Goal: Transaction & Acquisition: Subscribe to service/newsletter

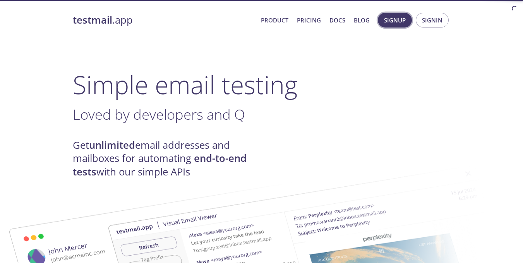
click at [405, 21] on span "Signup" at bounding box center [395, 20] width 22 height 10
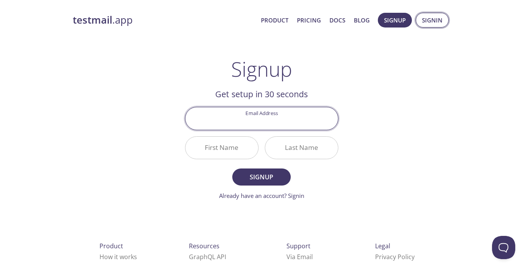
click at [436, 21] on span "Signin" at bounding box center [432, 20] width 21 height 10
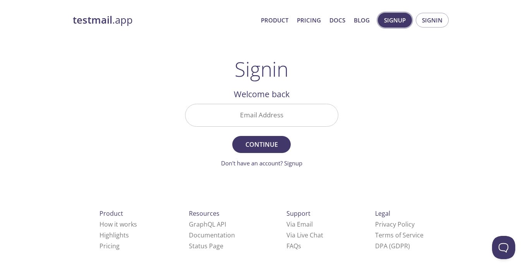
click at [405, 19] on span "Signup" at bounding box center [395, 20] width 22 height 10
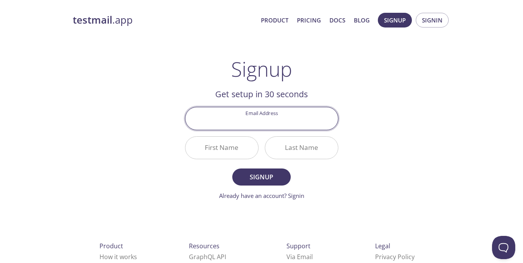
click at [286, 124] on input "Email Address" at bounding box center [261, 118] width 153 height 22
click at [417, 114] on div "testmail .app Product Pricing Docs Blog Signup Signin Signup Get setup in 30 se…" at bounding box center [262, 185] width 397 height 355
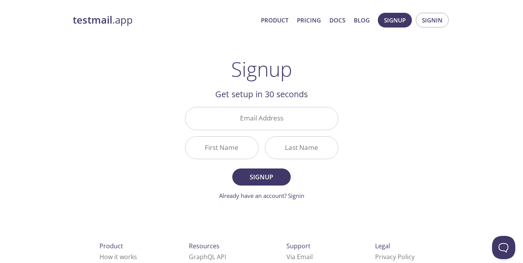
click at [441, 9] on div "testmail .app Product Pricing Docs Blog Signup Signin" at bounding box center [262, 20] width 378 height 25
click at [429, 31] on div "testmail .app Product Pricing Docs Blog Signup Signin" at bounding box center [262, 20] width 378 height 25
click at [429, 23] on span "Signin" at bounding box center [432, 20] width 21 height 10
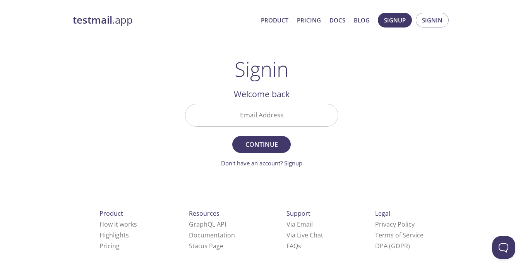
click at [290, 163] on link "Don't have an account? Signup" at bounding box center [261, 163] width 81 height 8
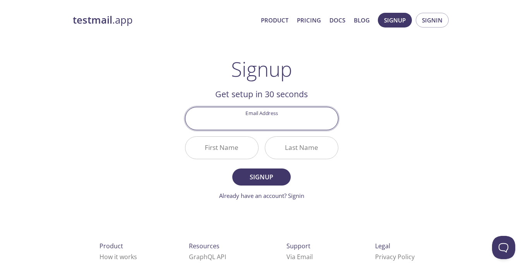
click at [230, 139] on input "First Name" at bounding box center [221, 148] width 73 height 22
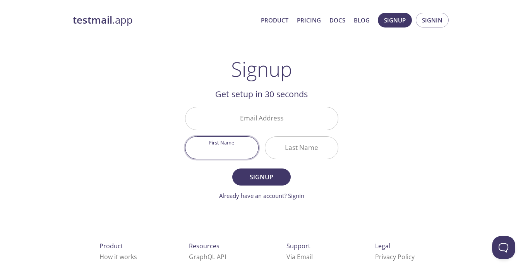
click at [280, 143] on input "Last Name" at bounding box center [301, 148] width 73 height 22
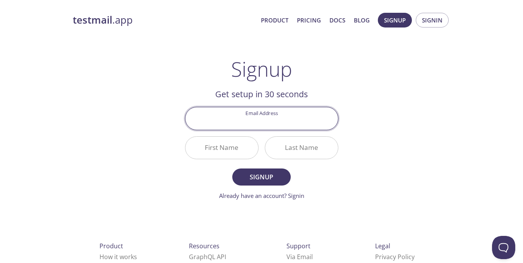
click at [252, 124] on input "Email Address" at bounding box center [261, 118] width 153 height 22
type input "hsgd"
click at [308, 19] on link "Pricing" at bounding box center [309, 20] width 24 height 10
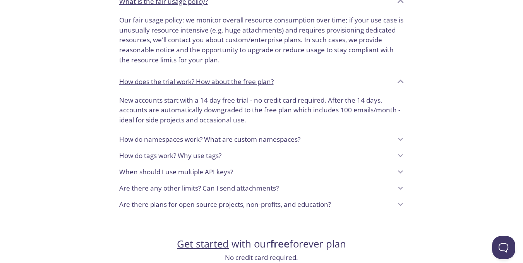
scroll to position [570, 0]
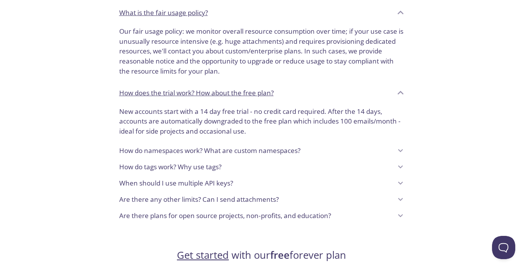
click at [338, 183] on div "When should I use multiple API keys?" at bounding box center [255, 183] width 273 height 13
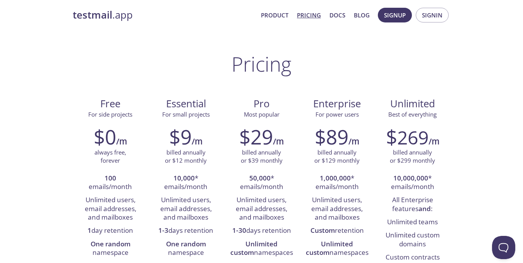
scroll to position [0, 0]
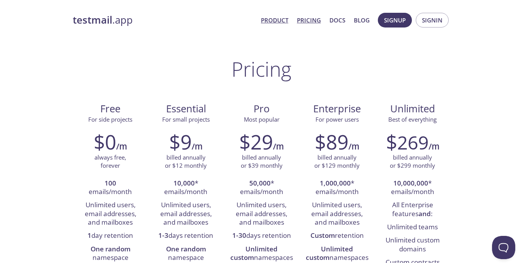
click at [264, 22] on link "Product" at bounding box center [274, 20] width 27 height 10
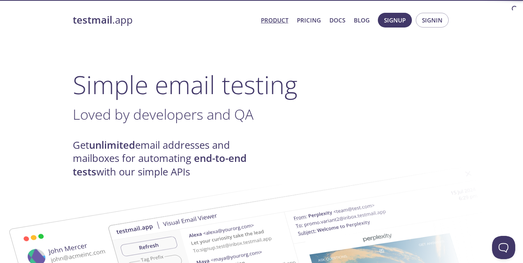
click at [101, 19] on strong "testmail" at bounding box center [92, 20] width 39 height 14
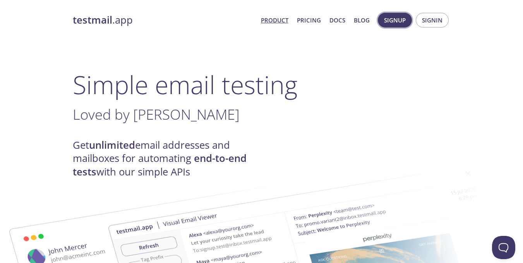
click at [403, 16] on span "Signup" at bounding box center [395, 20] width 22 height 10
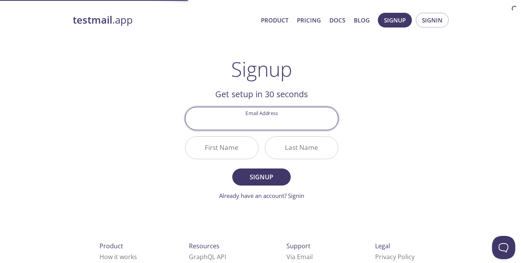
drag, startPoint x: 313, startPoint y: 120, endPoint x: 332, endPoint y: 97, distance: 29.7
click at [313, 120] on input "Email Address" at bounding box center [261, 118] width 153 height 22
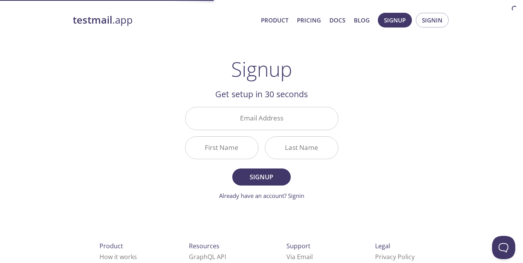
click at [332, 96] on h2 "Get setup in 30 seconds" at bounding box center [261, 94] width 153 height 13
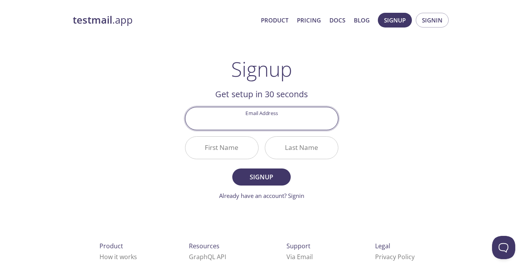
click at [226, 120] on input "Email Address" at bounding box center [261, 118] width 153 height 22
type input "[PERSON_NAME][EMAIL_ADDRESS][DOMAIN_NAME]"
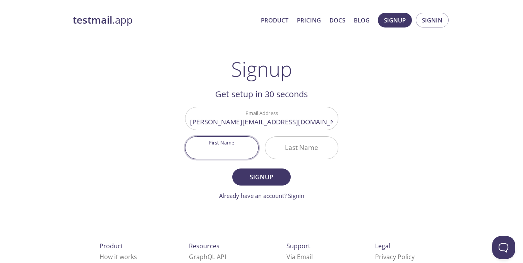
click at [232, 149] on input "First Name" at bounding box center [221, 148] width 73 height 22
type input "[PERSON_NAME]"
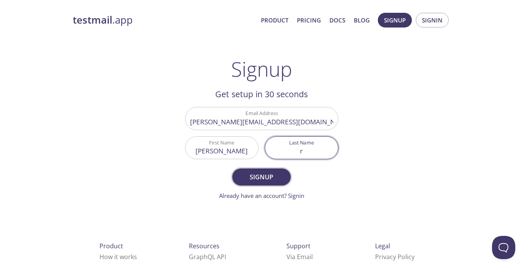
type input "r"
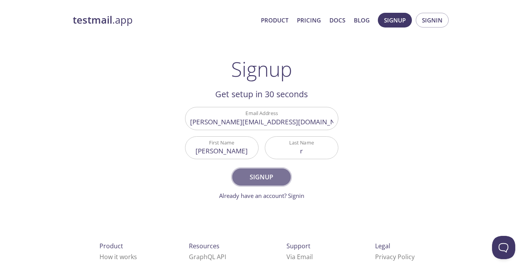
click at [249, 180] on span "Signup" at bounding box center [261, 177] width 41 height 11
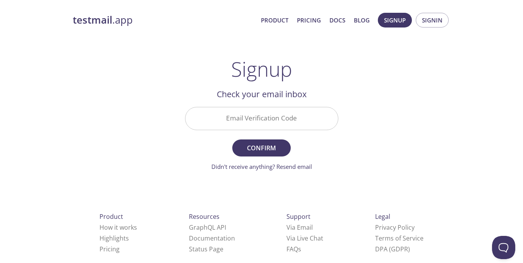
click at [256, 119] on input "Email Verification Code" at bounding box center [261, 118] width 153 height 22
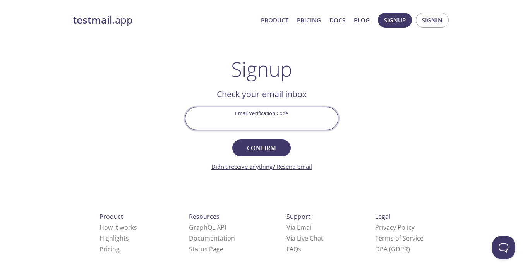
click at [292, 164] on link "Didn't receive anything? Resend email" at bounding box center [261, 167] width 101 height 8
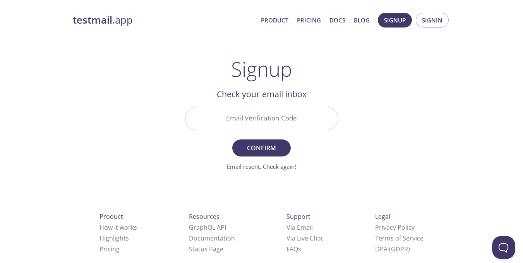
click at [275, 167] on link "Email resent. Check again!" at bounding box center [261, 167] width 69 height 8
click at [424, 26] on button "Signin" at bounding box center [432, 20] width 33 height 15
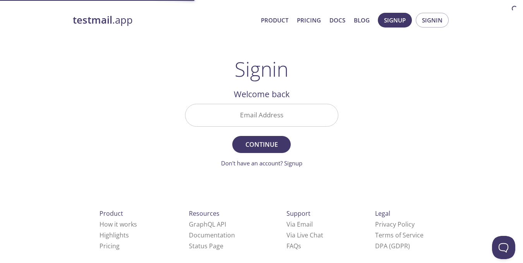
click at [269, 127] on div "Email Address" at bounding box center [262, 115] width 160 height 29
click at [269, 122] on input "Email Address" at bounding box center [261, 115] width 153 height 22
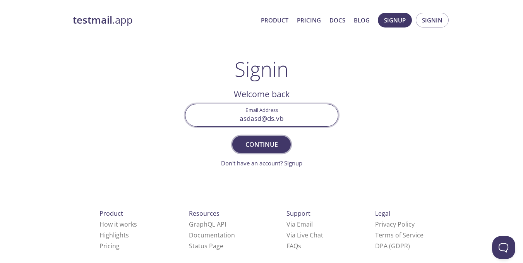
type input "asdasd@ds.vb"
click at [279, 143] on span "Continue" at bounding box center [261, 144] width 41 height 11
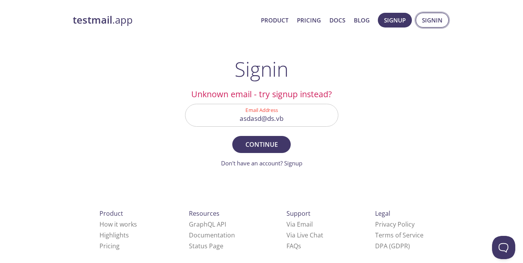
click at [430, 19] on span "Signin" at bounding box center [432, 20] width 21 height 10
click at [394, 23] on span "Signup" at bounding box center [395, 20] width 22 height 10
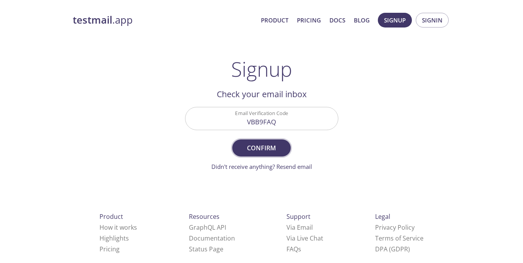
click at [267, 154] on button "Confirm" at bounding box center [261, 147] width 58 height 17
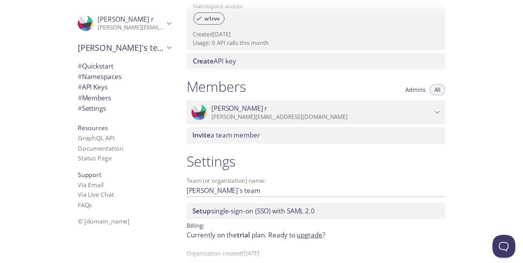
scroll to position [288, 0]
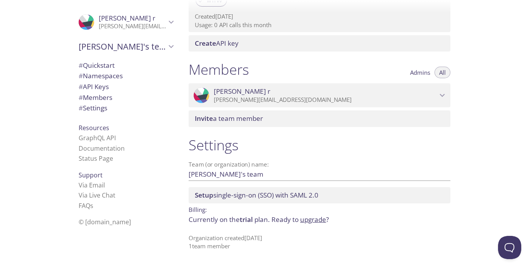
click at [311, 222] on link "upgrade" at bounding box center [313, 219] width 26 height 9
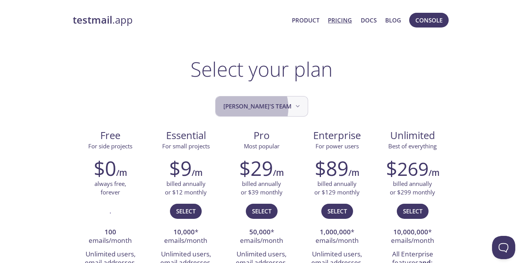
click at [254, 108] on span "[PERSON_NAME]'s team" at bounding box center [262, 106] width 78 height 10
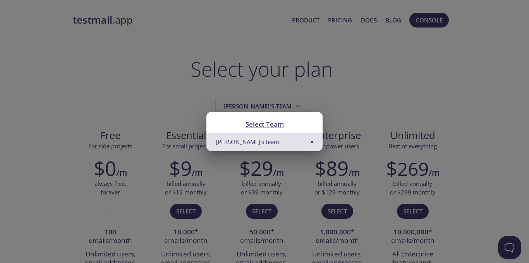
click at [381, 89] on div "Select Team Mayank's team" at bounding box center [264, 131] width 529 height 263
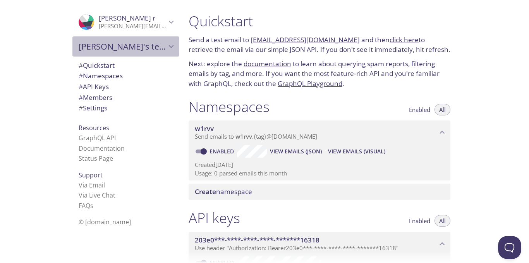
click at [134, 46] on span "[PERSON_NAME]'s team" at bounding box center [123, 46] width 88 height 11
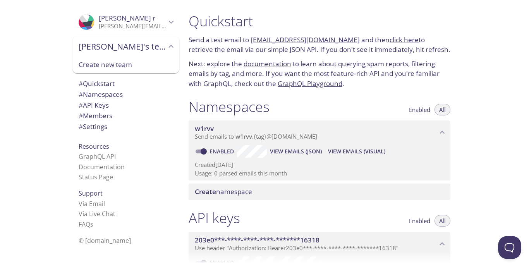
click at [134, 46] on span "[PERSON_NAME]'s team" at bounding box center [123, 46] width 88 height 11
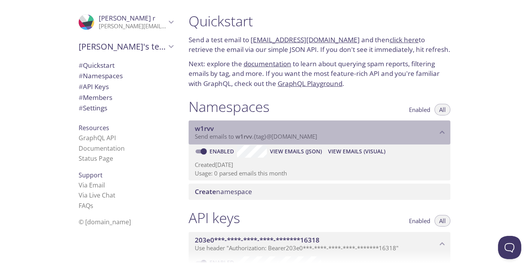
click at [265, 135] on span "Send emails to w1rvv . {tag} @[DOMAIN_NAME]" at bounding box center [256, 136] width 122 height 8
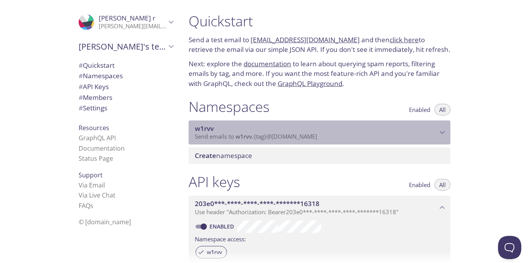
click at [265, 135] on span "Send emails to w1rvv . {tag} @[DOMAIN_NAME]" at bounding box center [256, 136] width 122 height 8
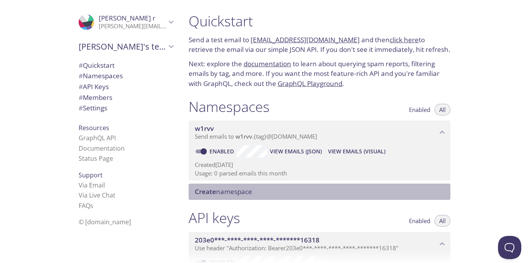
click at [244, 190] on span "Create namespace" at bounding box center [223, 191] width 57 height 9
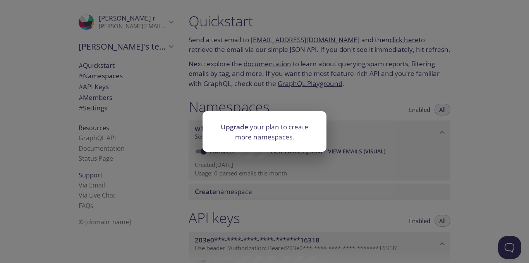
click at [342, 104] on div "Upgrade your plan to create more namespaces." at bounding box center [264, 131] width 529 height 263
